Goal: Task Accomplishment & Management: Manage account settings

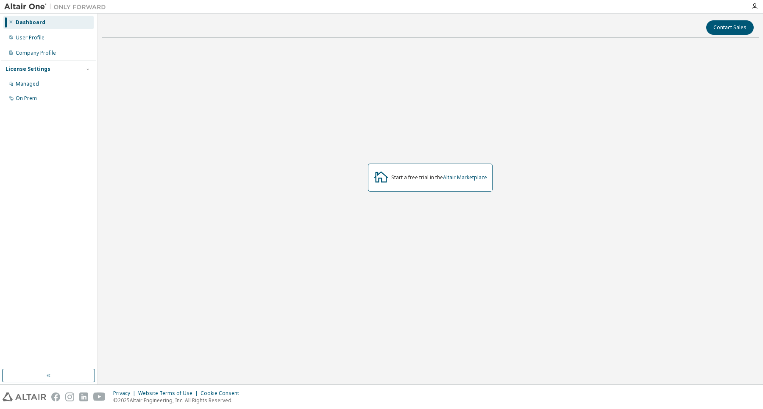
click at [70, 45] on div "Dashboard User Profile Company Profile License Settings Managed On Prem" at bounding box center [48, 60] width 95 height 91
click at [74, 38] on div "User Profile" at bounding box center [48, 38] width 90 height 14
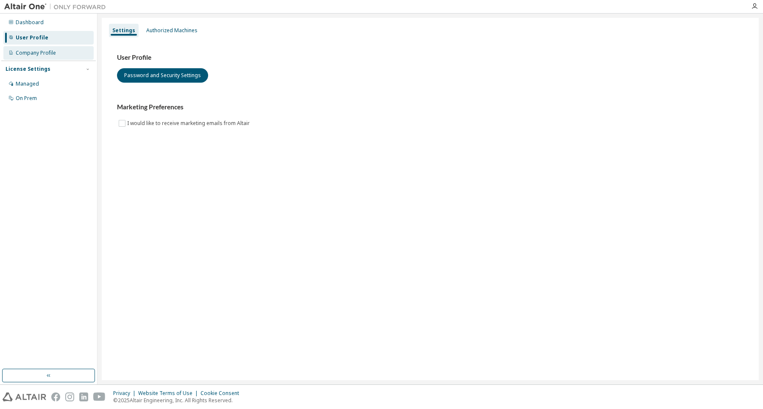
click at [59, 59] on div "Company Profile" at bounding box center [48, 53] width 90 height 14
click at [36, 20] on div "Dashboard" at bounding box center [30, 22] width 28 height 7
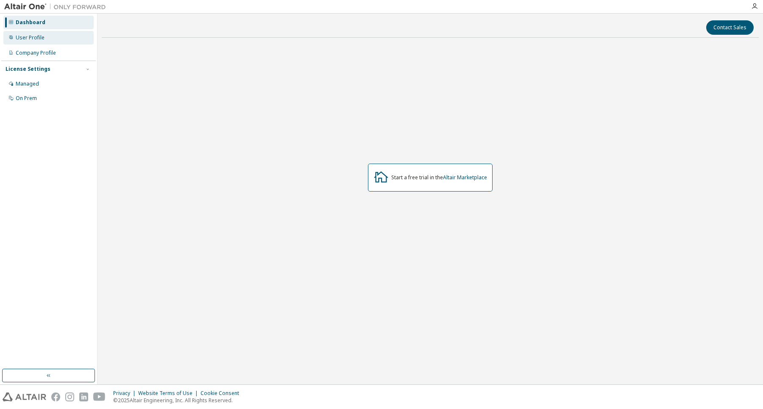
click at [37, 43] on div "User Profile" at bounding box center [48, 38] width 90 height 14
